Goal: Find specific page/section: Find specific page/section

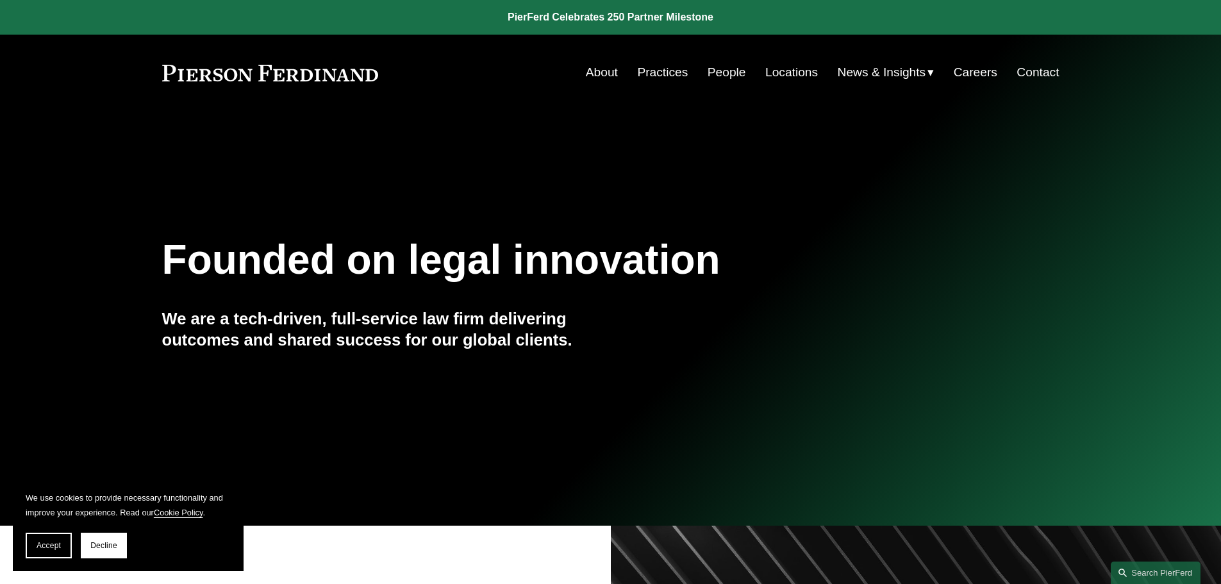
click at [712, 70] on link "People" at bounding box center [727, 72] width 38 height 24
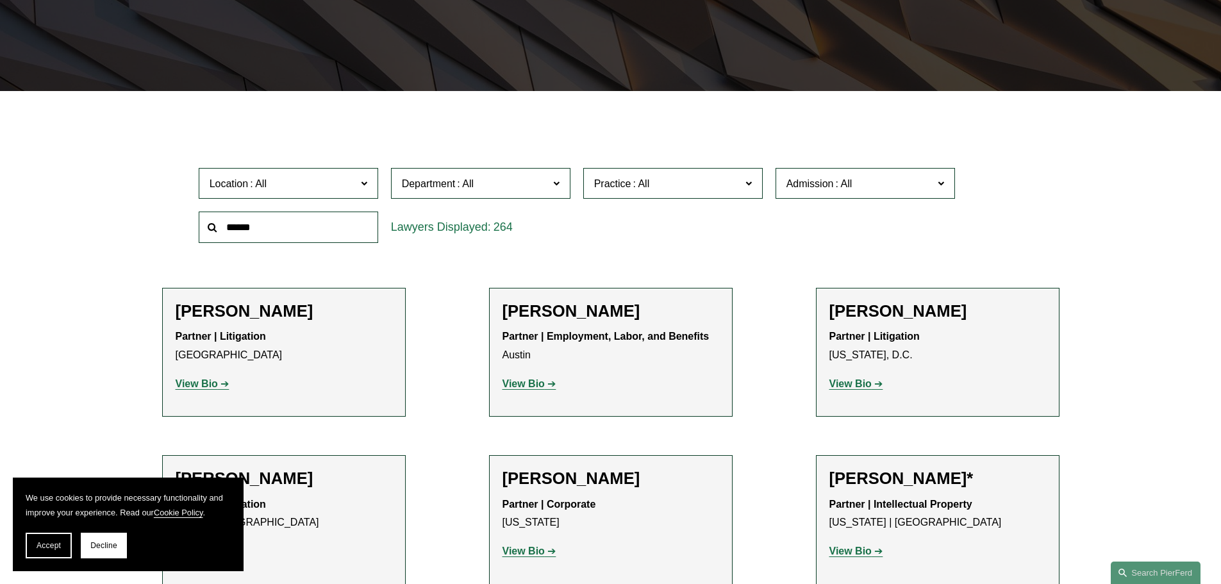
scroll to position [320, 0]
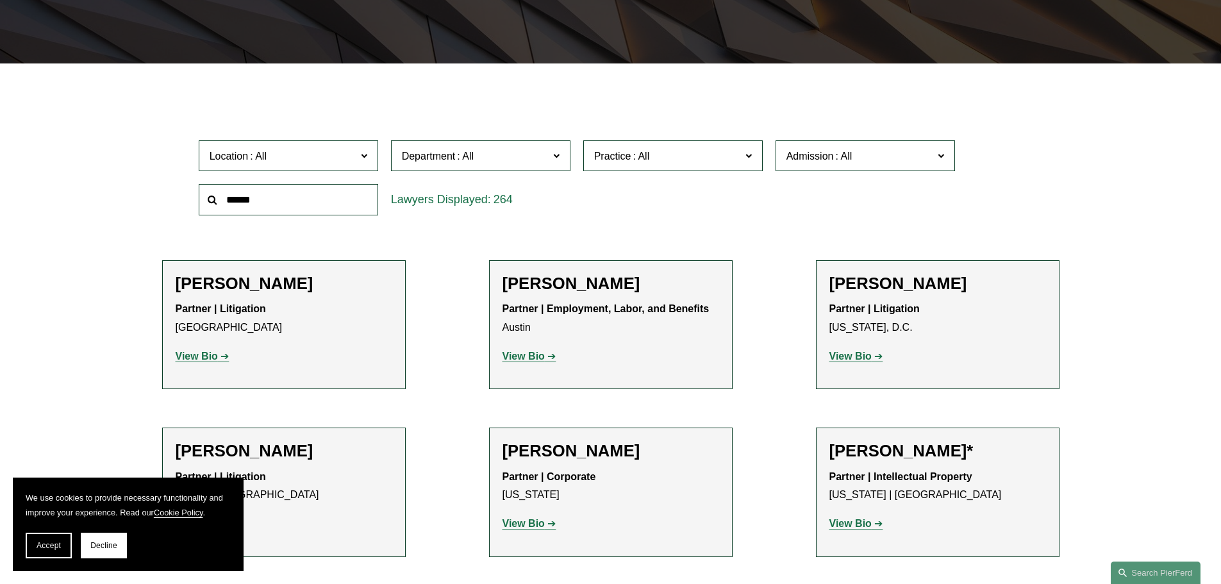
click at [744, 160] on label "Practice" at bounding box center [672, 155] width 179 height 31
click at [0, 0] on link "Patents" at bounding box center [0, 0] width 0 height 0
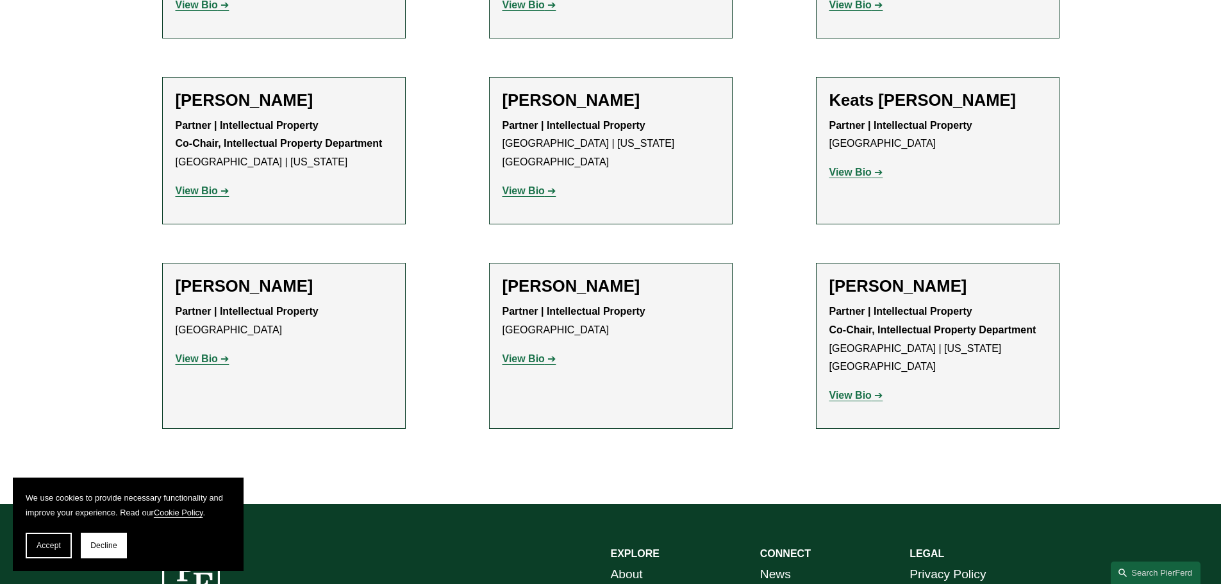
scroll to position [1025, 0]
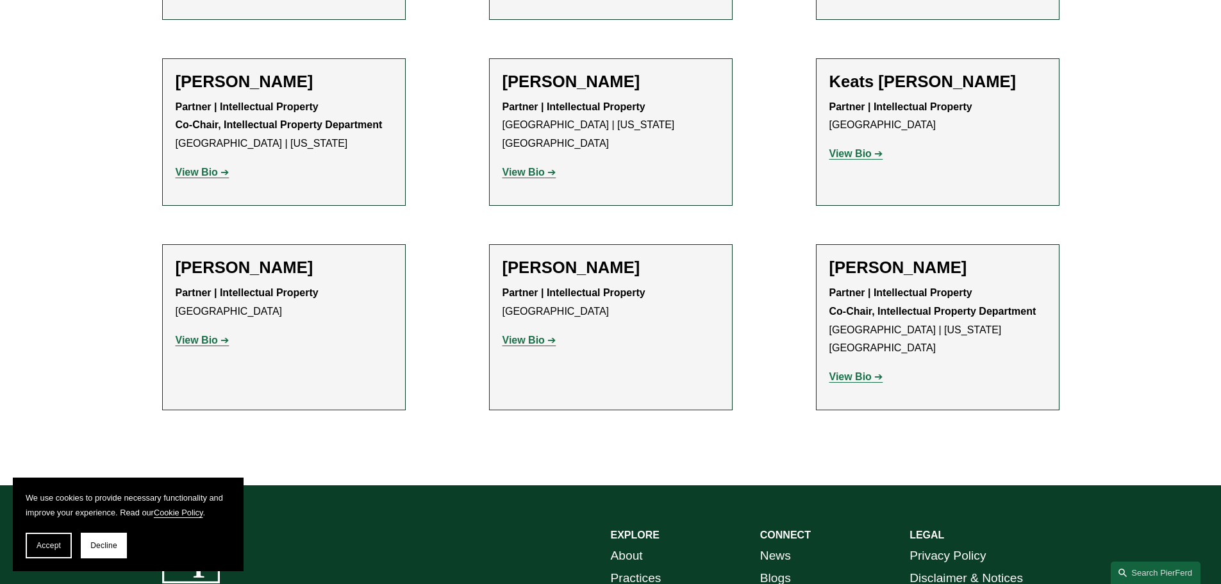
click at [858, 371] on strong "View Bio" at bounding box center [850, 376] width 42 height 11
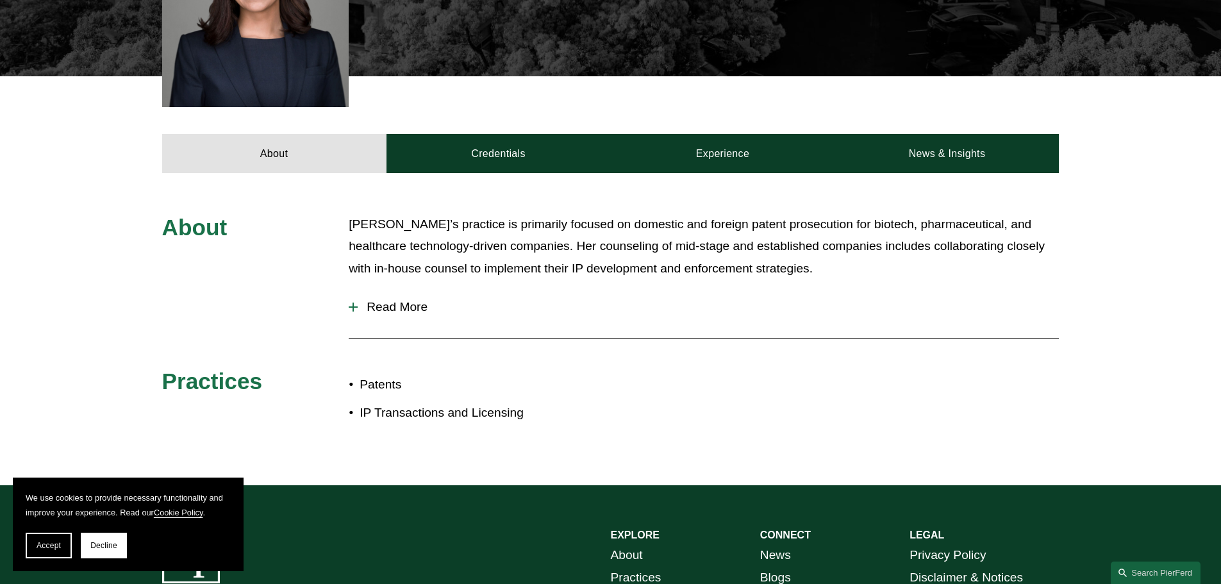
scroll to position [577, 0]
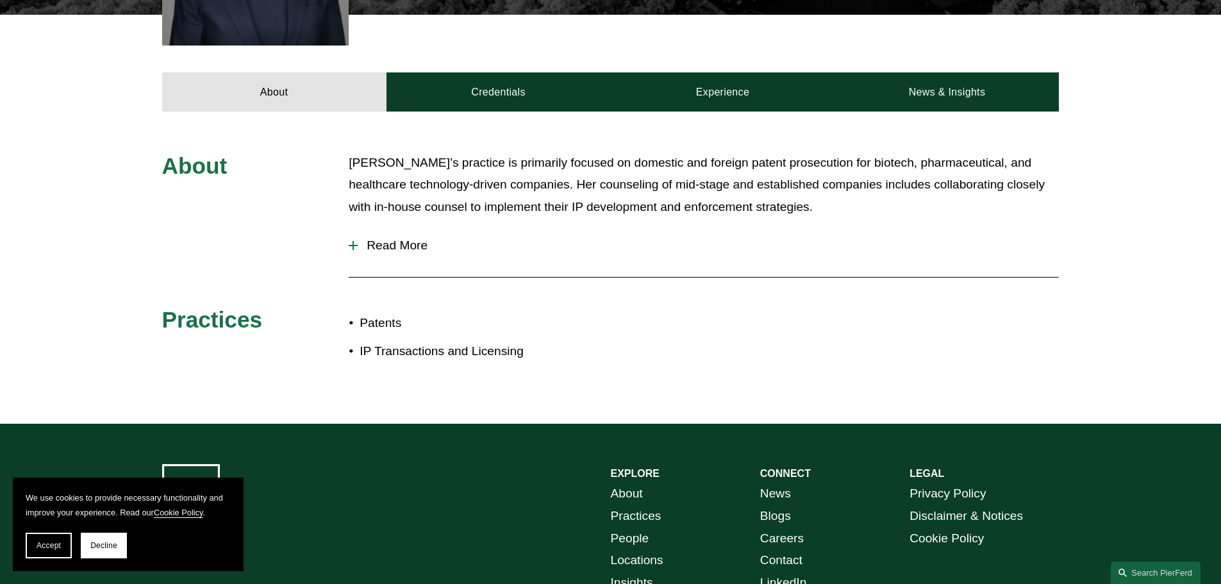
click at [378, 238] on span "Read More" at bounding box center [708, 245] width 701 height 14
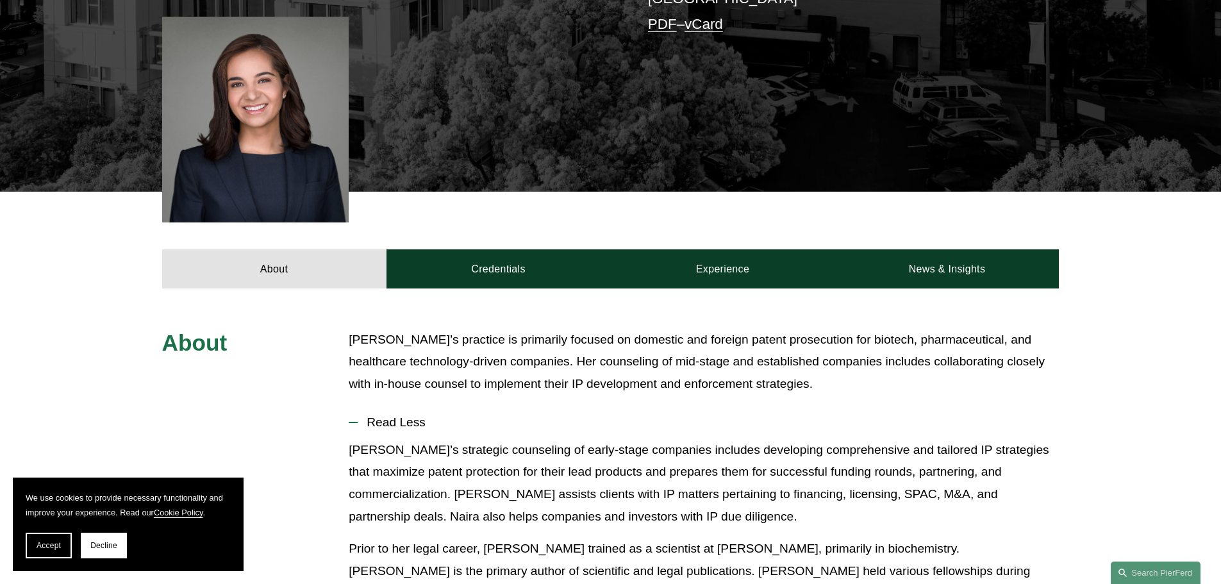
scroll to position [385, 0]
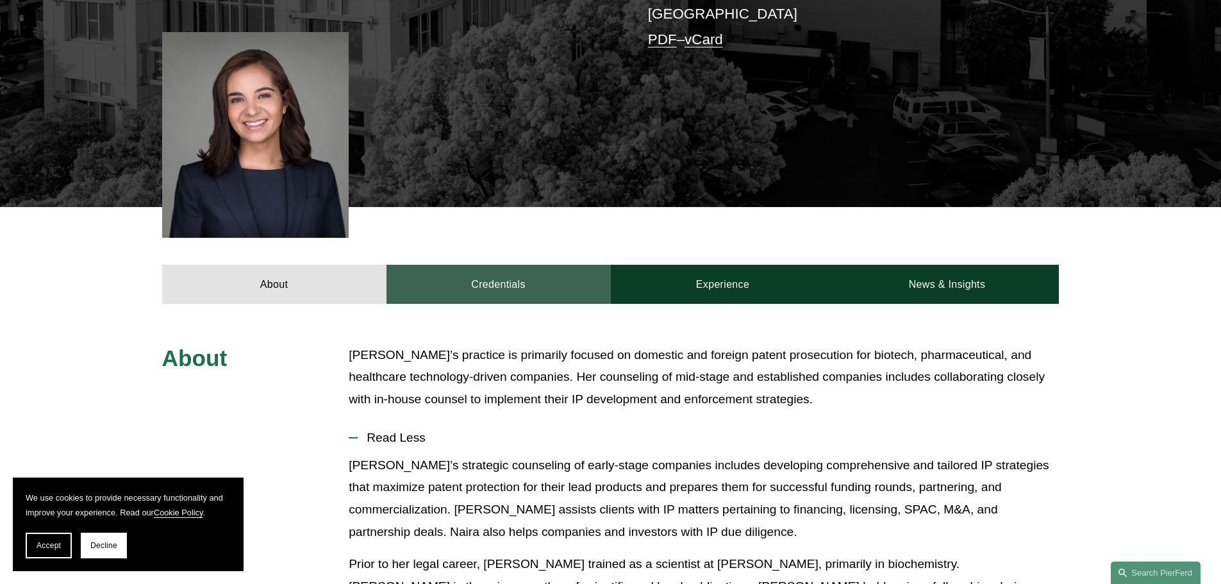
drag, startPoint x: 518, startPoint y: 257, endPoint x: 531, endPoint y: 256, distance: 12.8
click at [518, 265] on link "Credentials" at bounding box center [498, 284] width 224 height 38
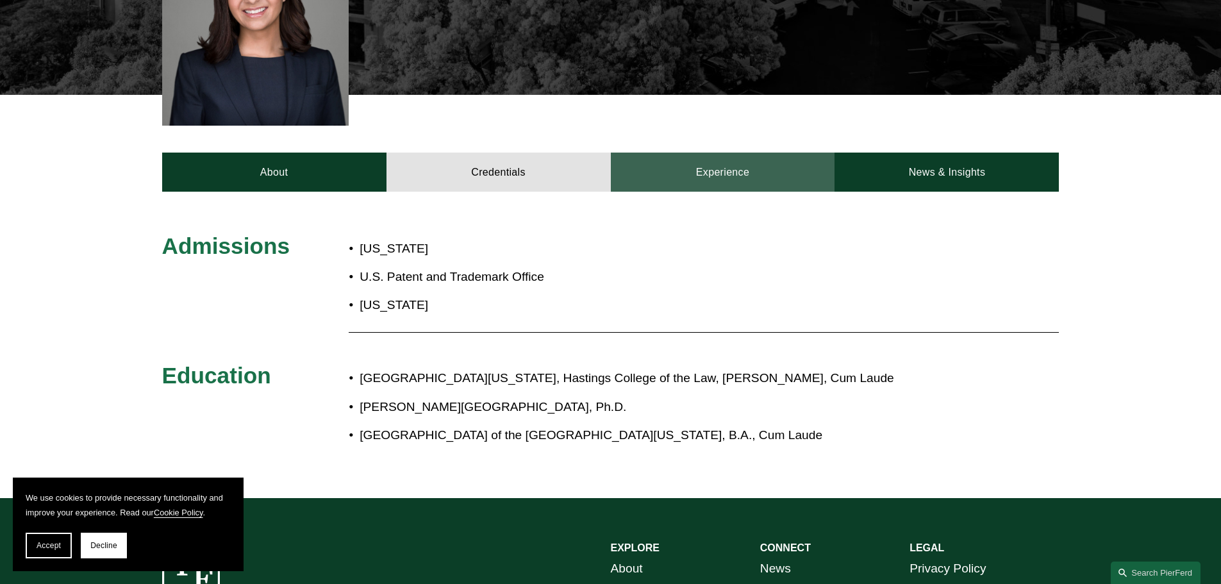
scroll to position [513, 0]
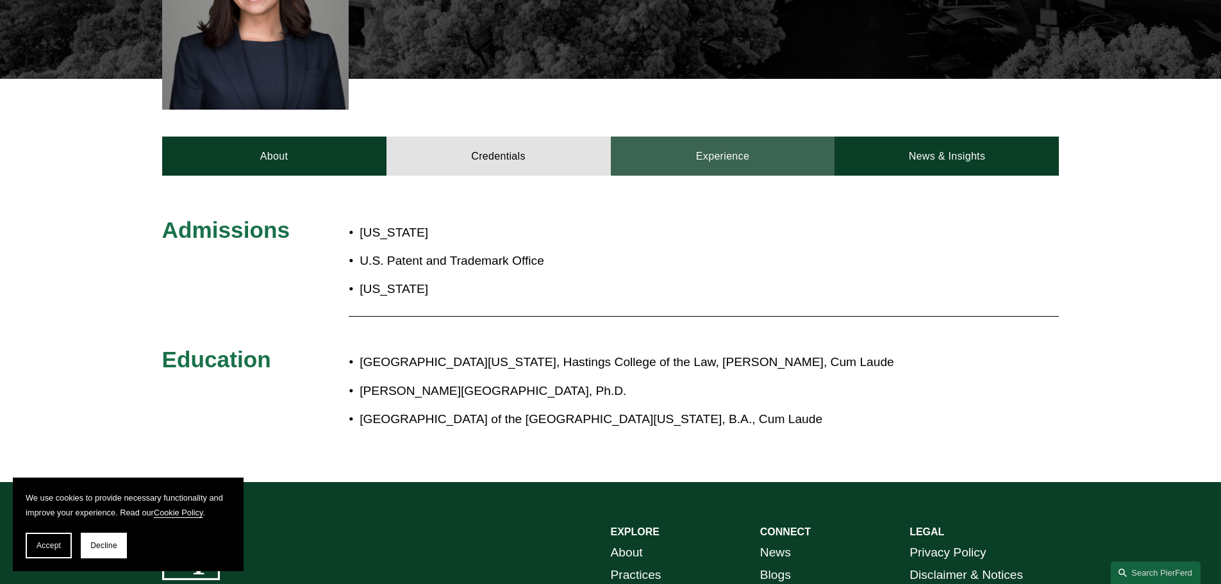
click at [741, 138] on link "Experience" at bounding box center [723, 156] width 224 height 38
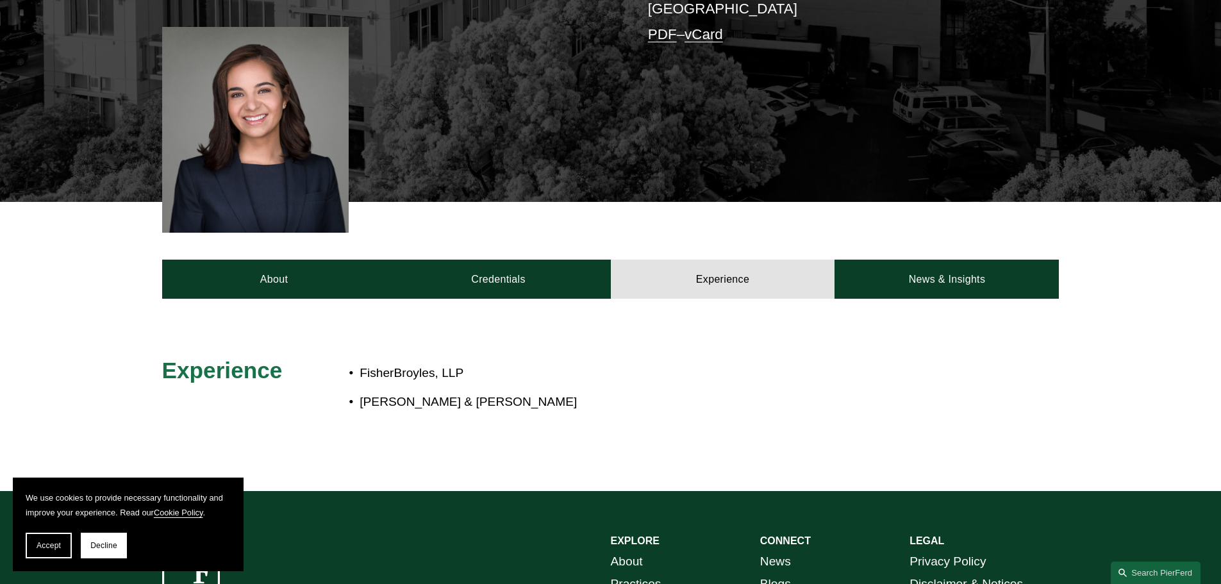
scroll to position [385, 0]
